Goal: Task Accomplishment & Management: Manage account settings

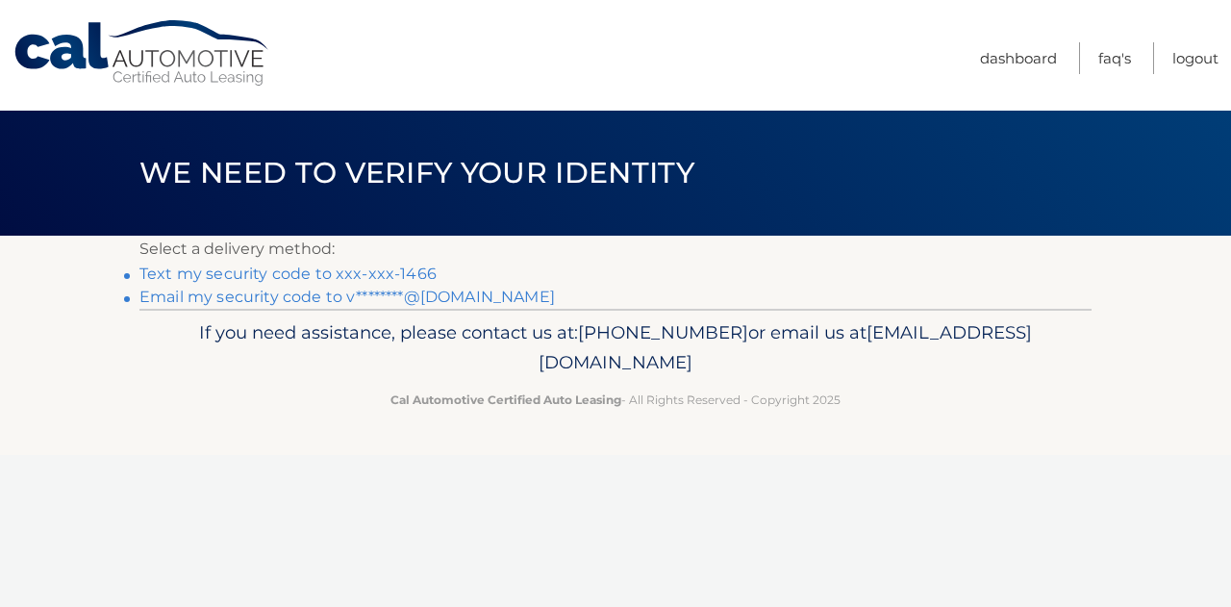
click at [409, 270] on link "Text my security code to xxx-xxx-1466" at bounding box center [287, 273] width 297 height 18
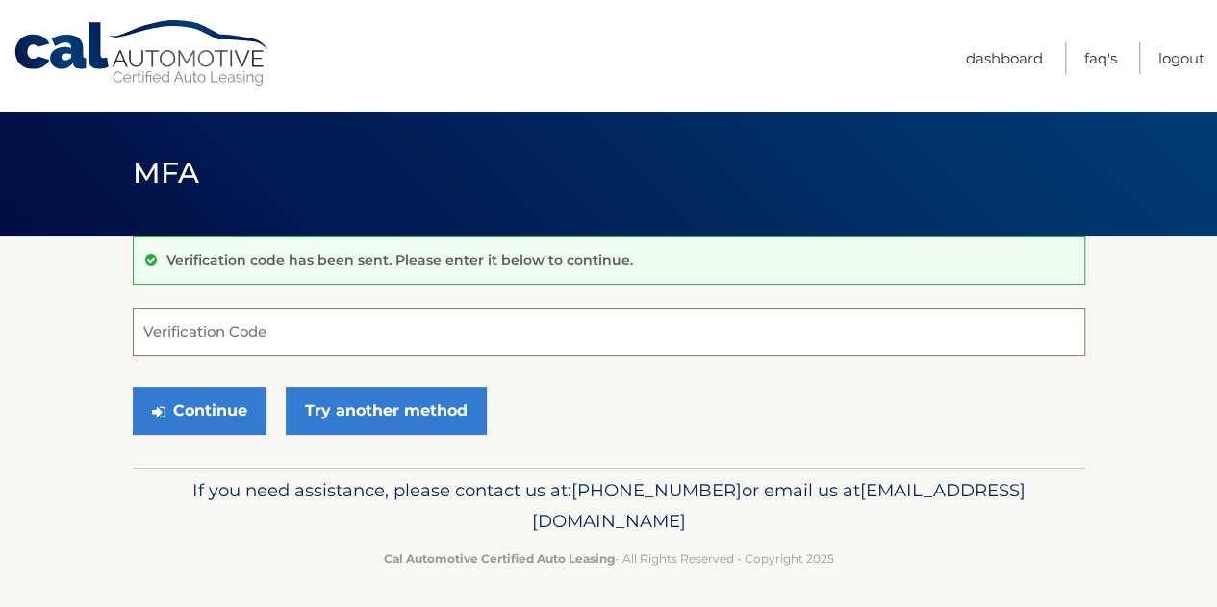
click at [325, 326] on input "Verification Code" at bounding box center [609, 332] width 952 height 48
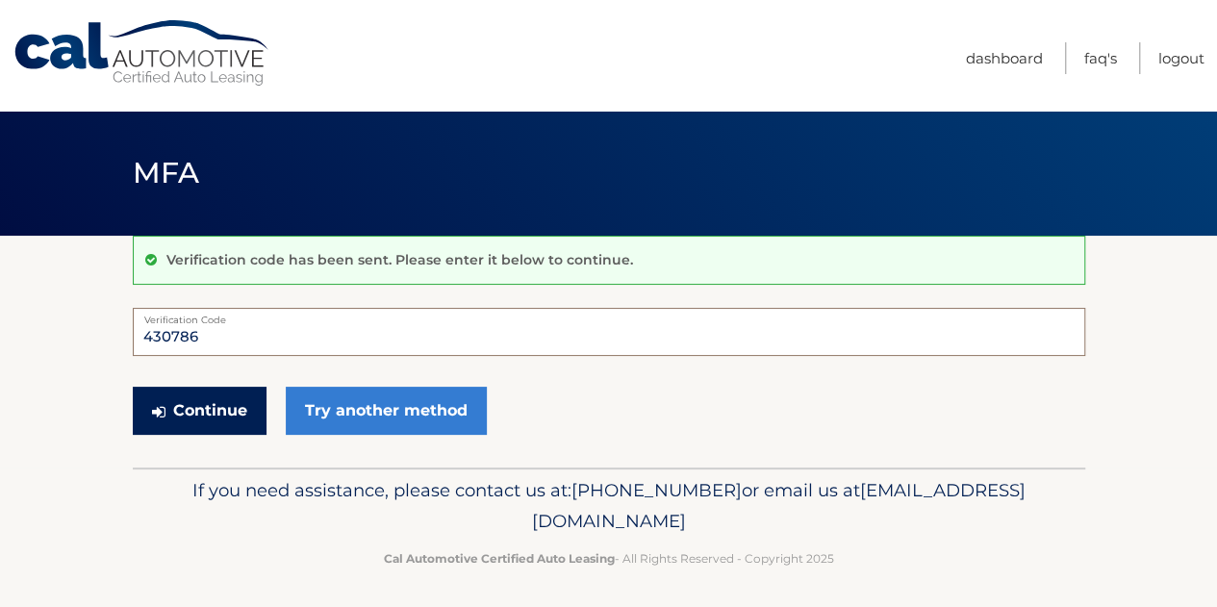
type input "430786"
click at [194, 417] on button "Continue" at bounding box center [200, 411] width 134 height 48
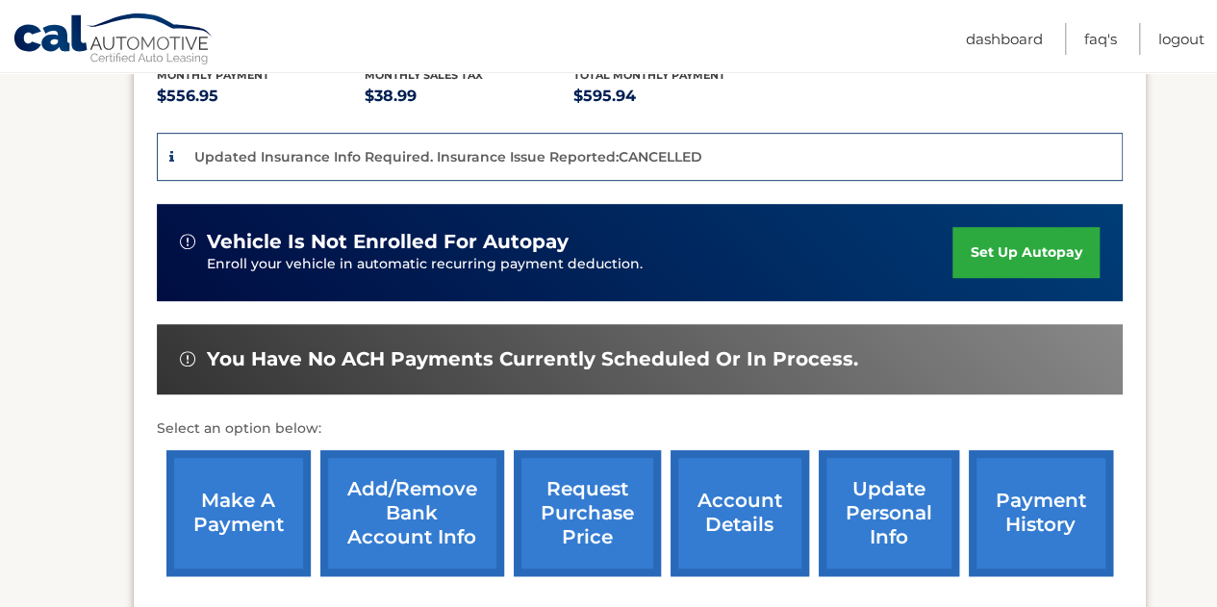
scroll to position [455, 0]
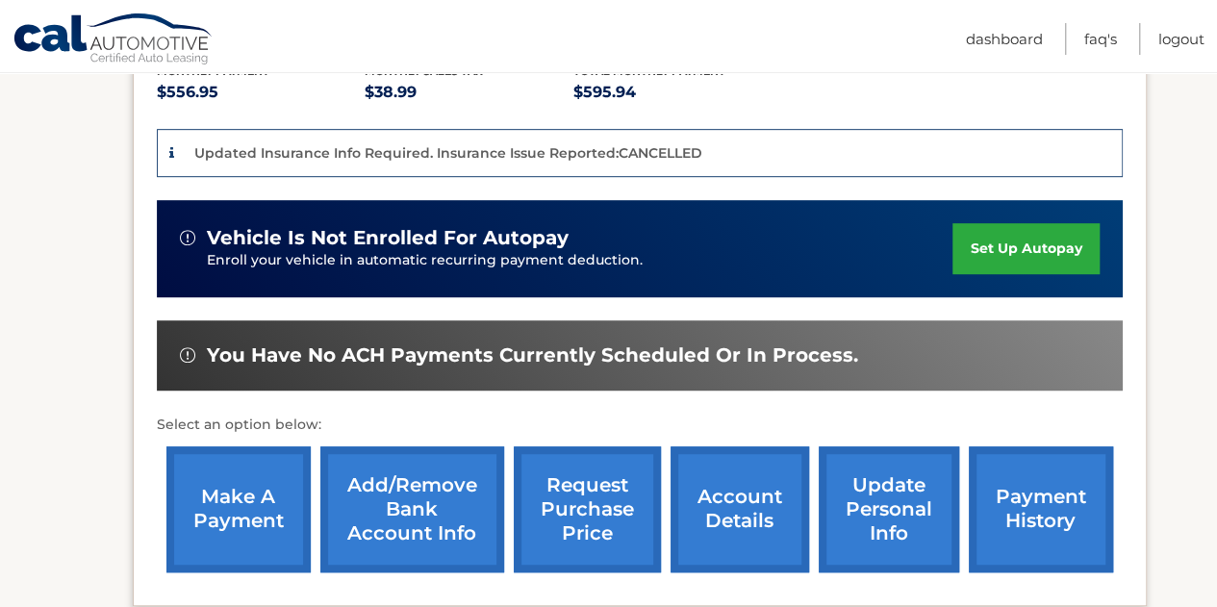
click at [223, 493] on link "make a payment" at bounding box center [238, 509] width 144 height 126
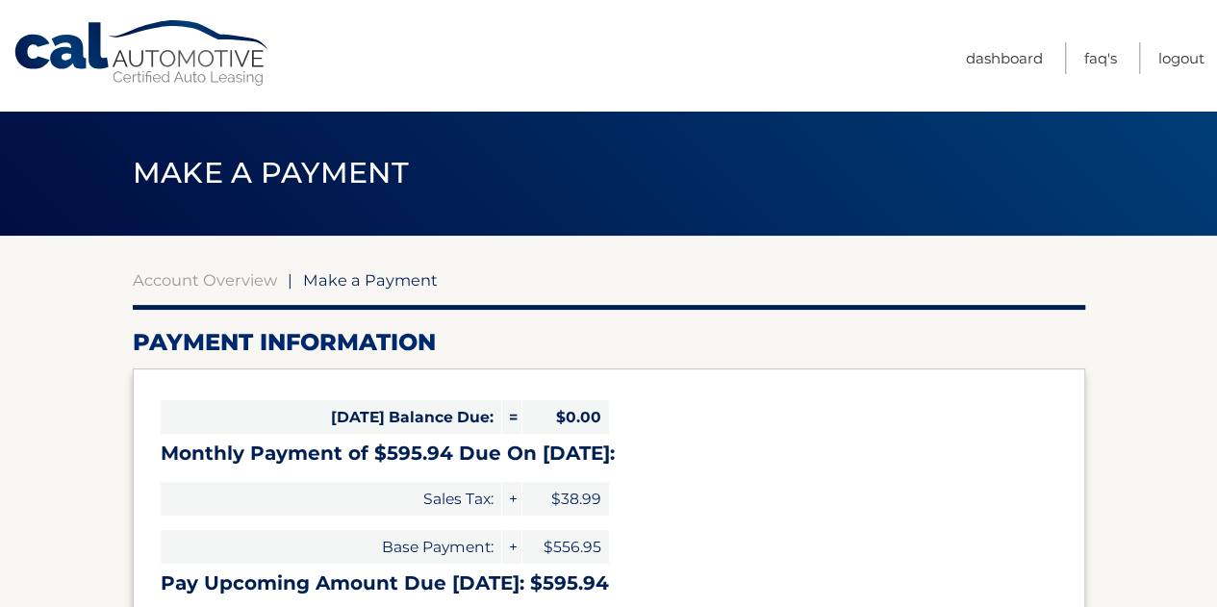
select select "NzE4YTU1OWUtMWEwOC00NGJlLWE5ODItNTcxMWU2MjgxOTM2"
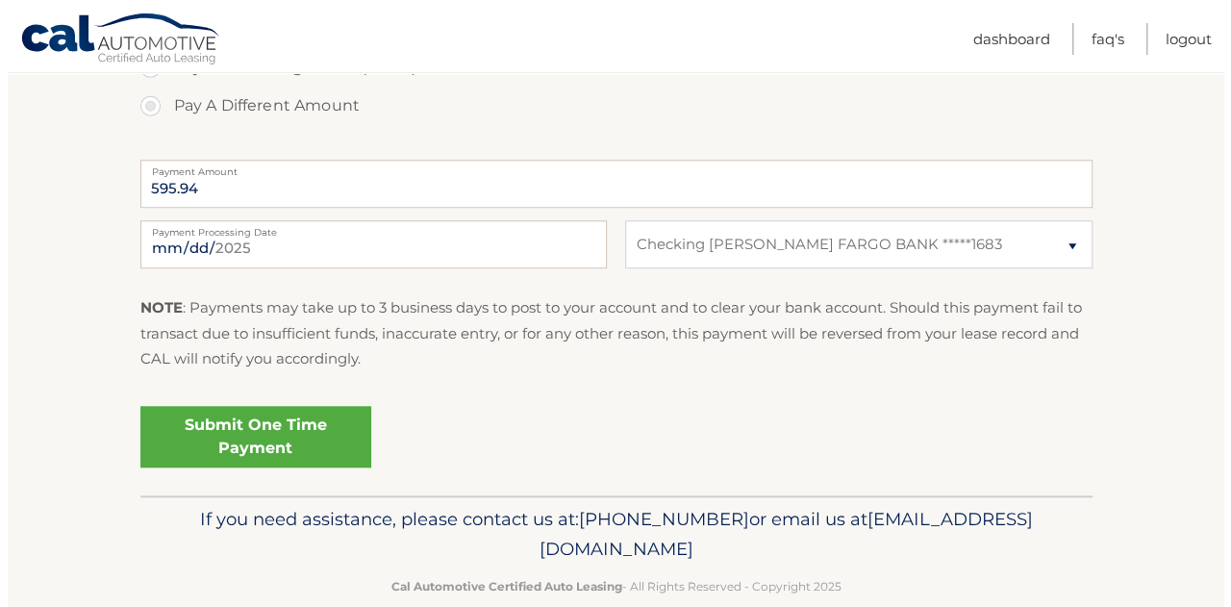
scroll to position [736, 0]
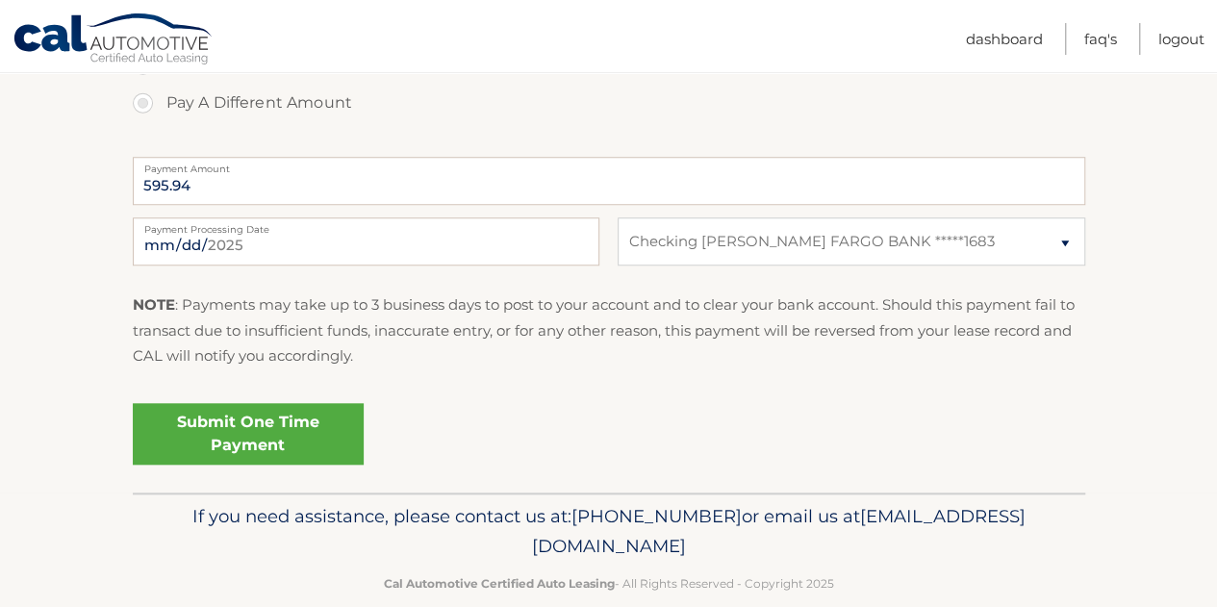
click at [285, 437] on link "Submit One Time Payment" at bounding box center [248, 434] width 231 height 62
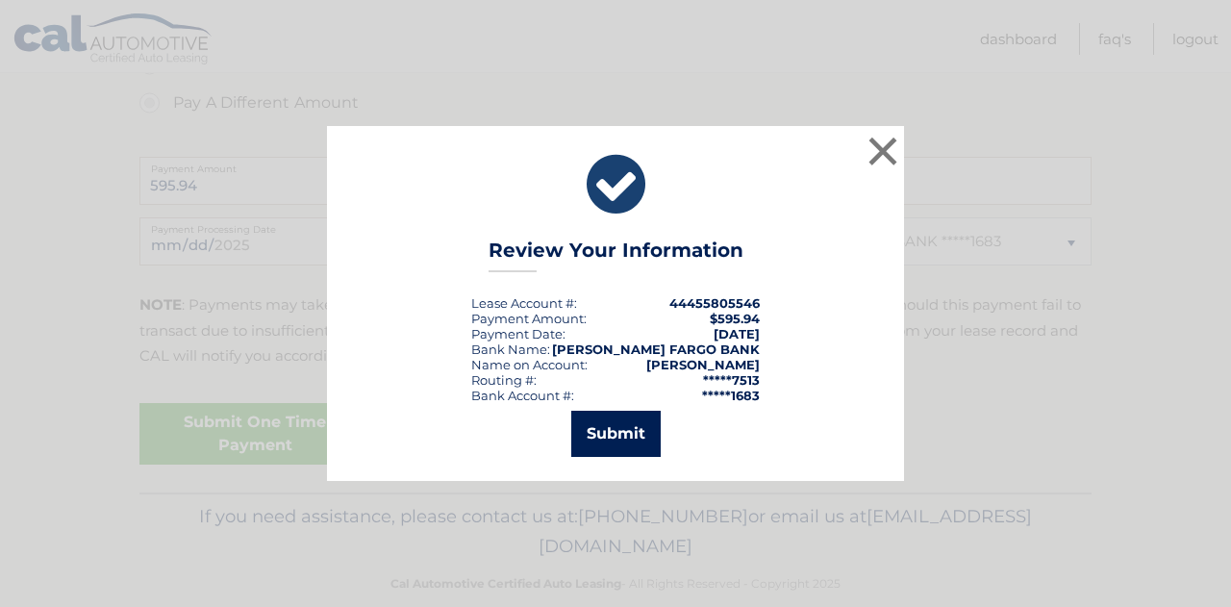
click at [602, 411] on button "Submit" at bounding box center [615, 434] width 89 height 46
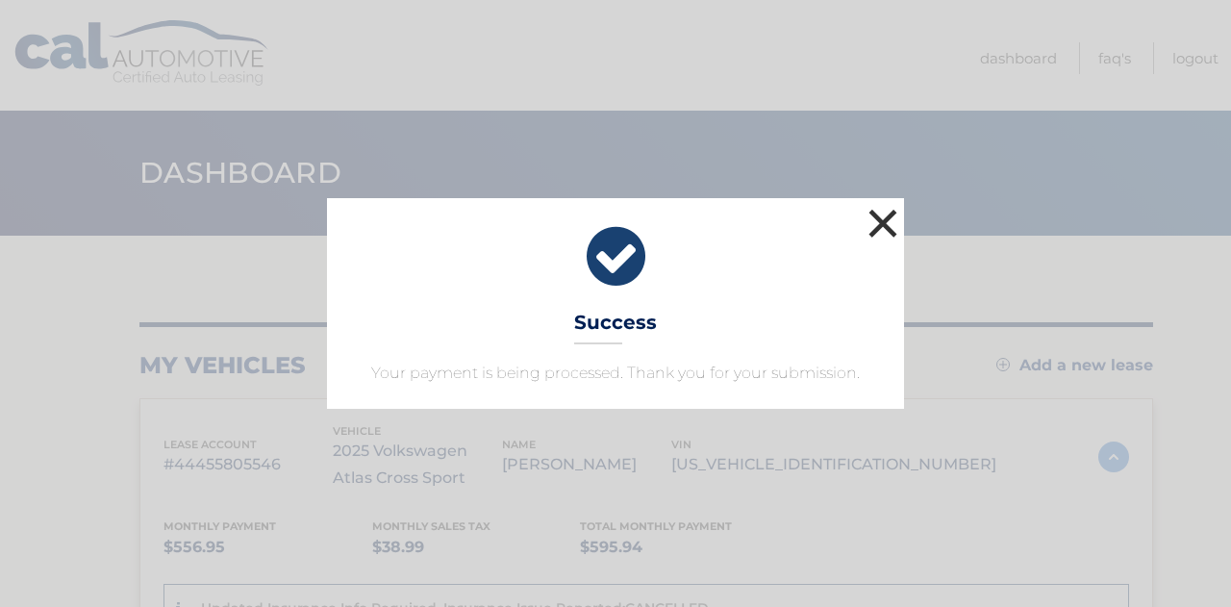
click at [885, 231] on button "×" at bounding box center [883, 223] width 38 height 38
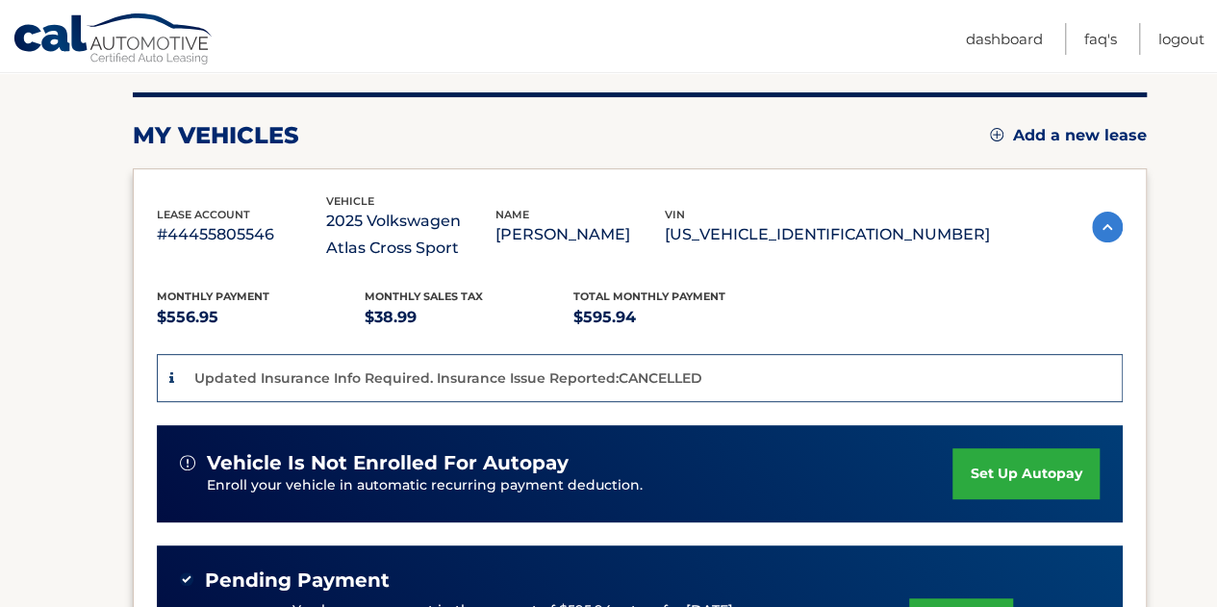
scroll to position [227, 0]
